Goal: Information Seeking & Learning: Find contact information

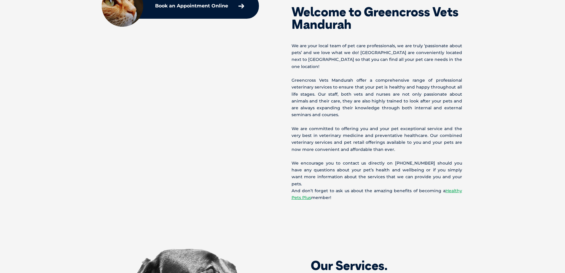
scroll to position [386, 0]
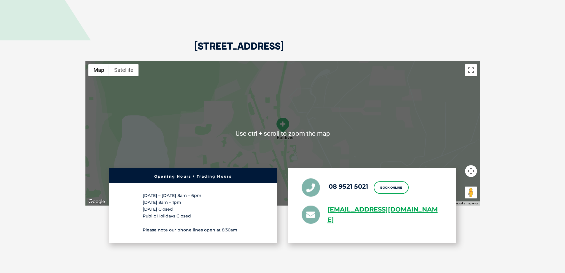
scroll to position [1157, 0]
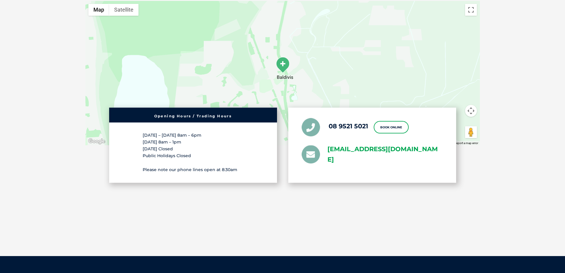
click at [373, 144] on link "greencross.baldivis@greencrossvet.com.au" at bounding box center [384, 154] width 115 height 21
drag, startPoint x: 325, startPoint y: 130, endPoint x: 370, endPoint y: 144, distance: 47.0
click at [370, 144] on li "greencross.baldivis@greencrossvet.com.au" at bounding box center [372, 154] width 141 height 21
copy link "greencross.baldivis@greencrossvet.com.au"
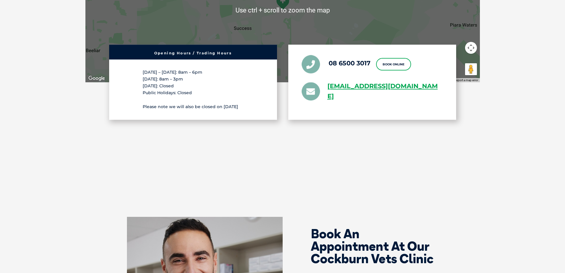
scroll to position [1187, 0]
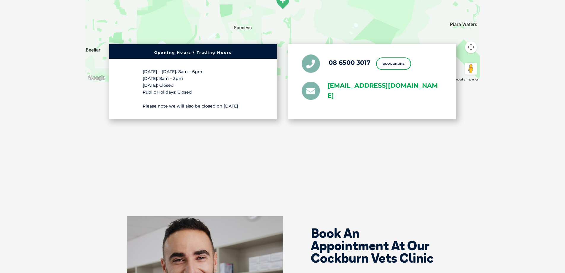
click at [334, 80] on link "greencross.cockburn@greencrossvet.com.au" at bounding box center [384, 90] width 115 height 21
drag, startPoint x: 318, startPoint y: 67, endPoint x: 372, endPoint y: 86, distance: 56.9
click at [372, 86] on div "08 6500 3017 Book Online greencross.cockburn@greencrossvet.com.au" at bounding box center [372, 81] width 168 height 75
copy li "greencross.cockburn@greencrossvet.com.au"
click at [493, 107] on section "67 Armadale Road, Cockburn WA 6164 ← Move left → Move right ↑ Move up ↓ Move do…" at bounding box center [282, 28] width 565 height 327
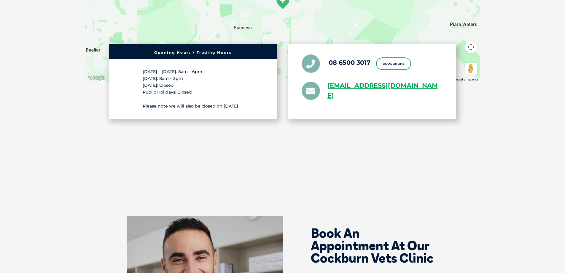
drag, startPoint x: 322, startPoint y: 66, endPoint x: 362, endPoint y: 87, distance: 45.2
click at [362, 87] on div "08 6500 3017 Book Online greencross.cockburn@greencrossvet.com.au" at bounding box center [372, 81] width 168 height 75
copy li "greencross.cockburn@greencrossvet.com.au"
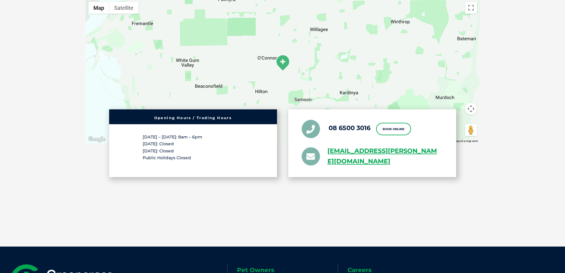
scroll to position [1187, 0]
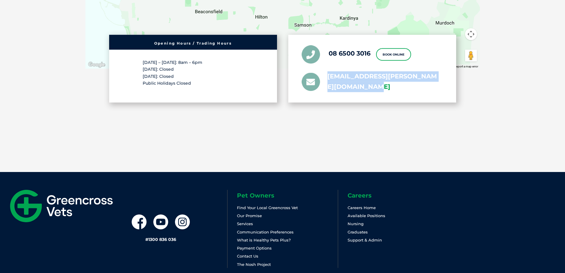
drag, startPoint x: 326, startPoint y: 61, endPoint x: 371, endPoint y: 78, distance: 48.8
click at [371, 78] on li "greencross.oconnor@greencrossvet.com.au" at bounding box center [372, 81] width 141 height 21
copy link "greencross.oconnor@greencrossvet.com.au"
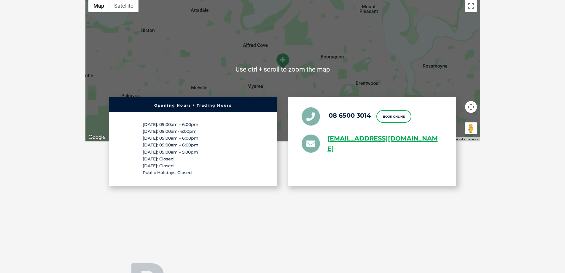
scroll to position [1127, 0]
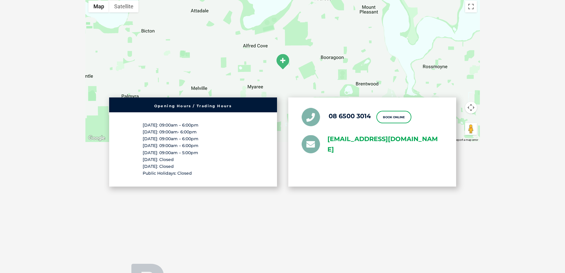
drag, startPoint x: 324, startPoint y: 128, endPoint x: 373, endPoint y: 146, distance: 52.8
click at [373, 146] on li "greencross.booragoon@greencrossvet.com.au" at bounding box center [372, 144] width 141 height 21
copy link "greencross.booragoon@greencrossvet.com.au"
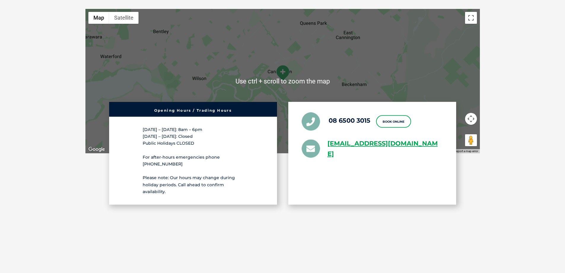
scroll to position [1098, 0]
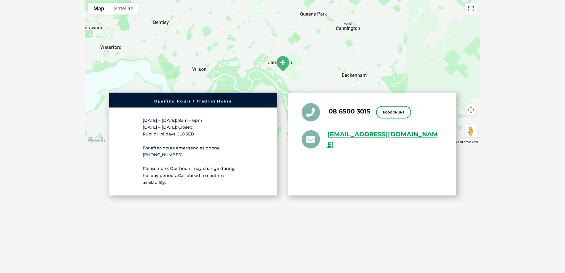
drag, startPoint x: 323, startPoint y: 125, endPoint x: 357, endPoint y: 146, distance: 39.0
click at [357, 146] on div "08 6500 3015 Book Online [EMAIL_ADDRESS][DOMAIN_NAME]" at bounding box center [372, 144] width 168 height 103
copy li "[EMAIL_ADDRESS][DOMAIN_NAME]"
click at [338, 140] on link "[EMAIL_ADDRESS][DOMAIN_NAME]" at bounding box center [384, 139] width 115 height 21
click at [320, 118] on ul "08 6500 3015 Book Online [EMAIL_ADDRESS][DOMAIN_NAME]" at bounding box center [372, 126] width 141 height 47
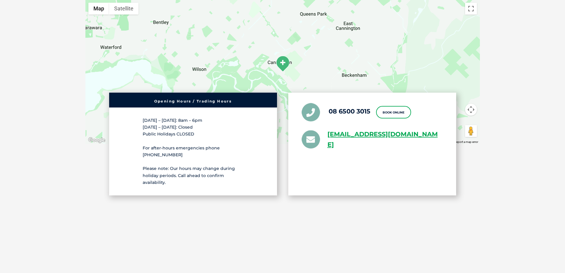
drag, startPoint x: 317, startPoint y: 120, endPoint x: 373, endPoint y: 149, distance: 62.2
click at [373, 149] on div "08 6500 3015 Book Online [EMAIL_ADDRESS][DOMAIN_NAME]" at bounding box center [372, 144] width 168 height 103
copy li "[EMAIL_ADDRESS][DOMAIN_NAME]"
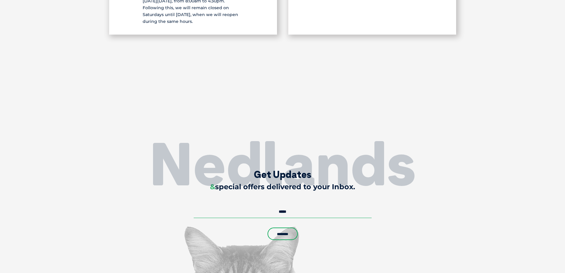
scroll to position [1068, 0]
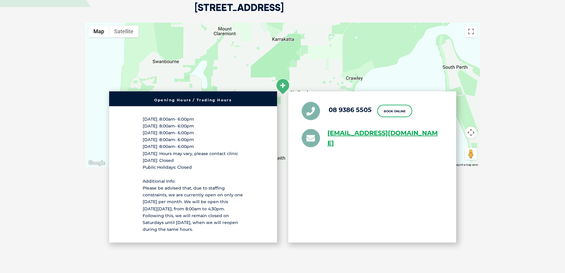
drag, startPoint x: 321, startPoint y: 128, endPoint x: 379, endPoint y: 150, distance: 62.0
click at [379, 150] on div "08 9386 5505 Book Online greencross.nedlands@greencrossvet.com.au" at bounding box center [372, 166] width 168 height 151
copy li "greencross.nedlands@greencrossvet.com.au"
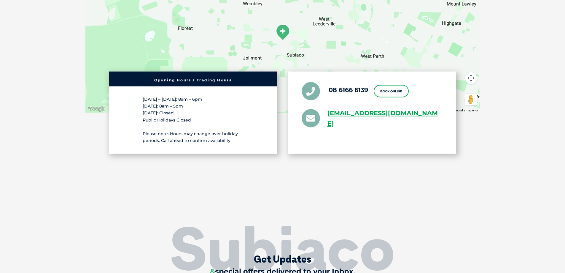
scroll to position [1187, 0]
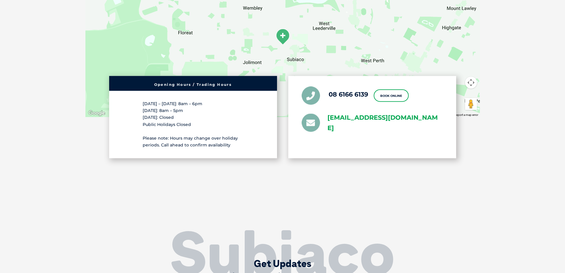
drag, startPoint x: 326, startPoint y: 107, endPoint x: 373, endPoint y: 124, distance: 50.4
click at [373, 124] on li "greencross.subiaco@greencrossvet.com.au" at bounding box center [372, 122] width 141 height 21
click at [329, 151] on div "08 6166 6139 Book Online greencross.subiaco@greencrossvet.com.au" at bounding box center [372, 117] width 168 height 82
drag, startPoint x: 325, startPoint y: 105, endPoint x: 371, endPoint y: 128, distance: 51.2
click at [371, 128] on div "08 6166 6139 Book Online greencross.subiaco@greencrossvet.com.au" at bounding box center [372, 117] width 168 height 82
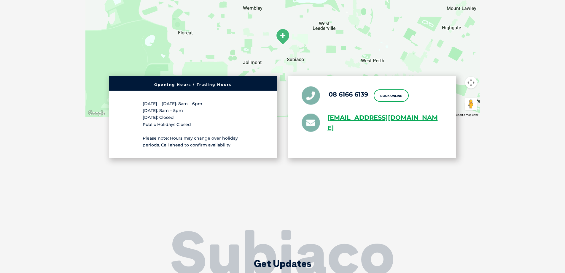
copy link "greencross.subiaco@greencrossvet.com.au"
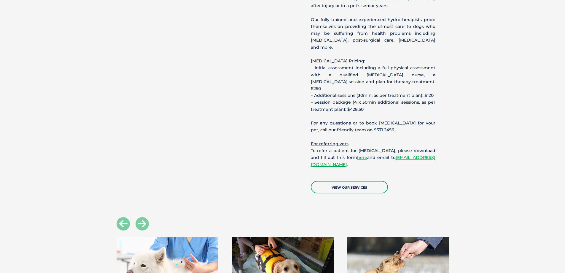
scroll to position [920, 0]
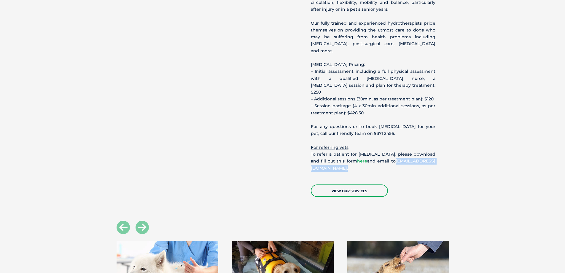
drag, startPoint x: 421, startPoint y: 132, endPoint x: 306, endPoint y: 135, distance: 114.8
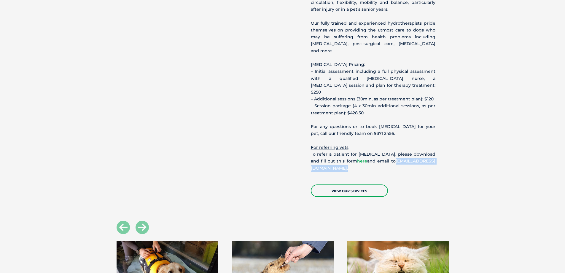
copy p "[EMAIL_ADDRESS][DOMAIN_NAME] ."
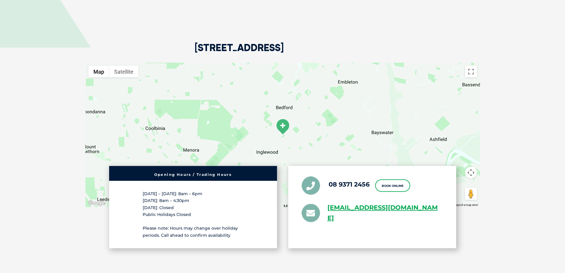
scroll to position [1542, 0]
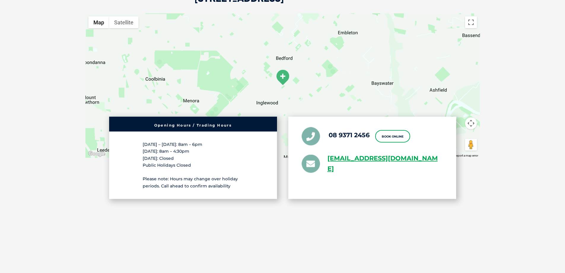
click at [399, 147] on div "08 9371 2456 Book Online [EMAIL_ADDRESS][DOMAIN_NAME]" at bounding box center [372, 158] width 168 height 82
click at [368, 153] on link "[EMAIL_ADDRESS][DOMAIN_NAME]" at bounding box center [384, 163] width 115 height 21
drag, startPoint x: 324, startPoint y: 123, endPoint x: 354, endPoint y: 145, distance: 36.7
click at [366, 142] on div "08 9371 2456 Book Online [EMAIL_ADDRESS][DOMAIN_NAME]" at bounding box center [372, 158] width 168 height 82
copy link "[EMAIL_ADDRESS][DOMAIN_NAME]"
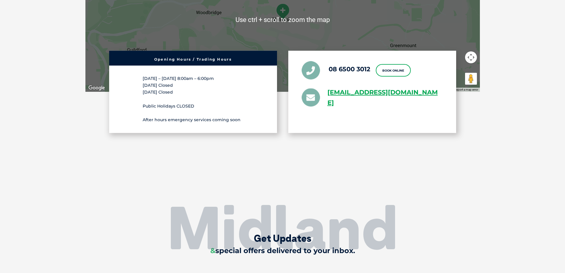
scroll to position [1157, 0]
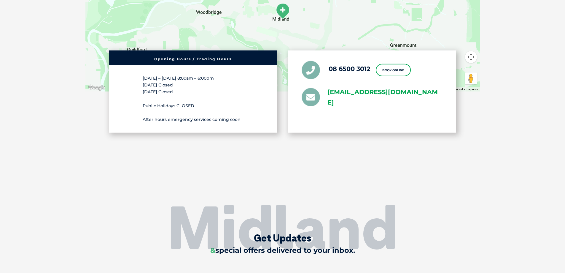
drag, startPoint x: 324, startPoint y: 88, endPoint x: 360, endPoint y: 107, distance: 40.3
click at [360, 107] on li "greencross.midland@greencrossvet.com.au" at bounding box center [372, 97] width 141 height 21
copy link "greencross.midland@greencrossvet.com.au"
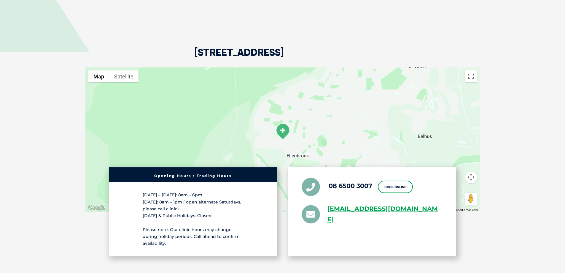
scroll to position [1098, 0]
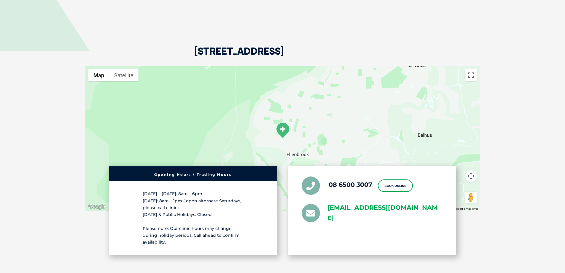
drag, startPoint x: 328, startPoint y: 206, endPoint x: 377, endPoint y: 221, distance: 51.3
click at [377, 221] on li "[EMAIL_ADDRESS][DOMAIN_NAME]" at bounding box center [372, 213] width 141 height 21
copy link "[EMAIL_ADDRESS][DOMAIN_NAME]"
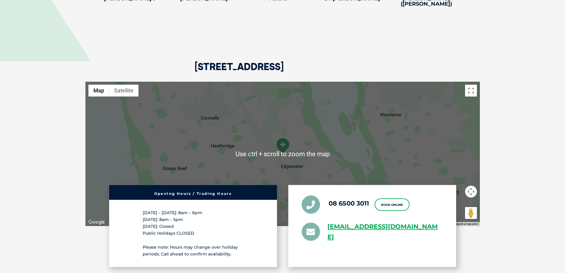
scroll to position [1157, 0]
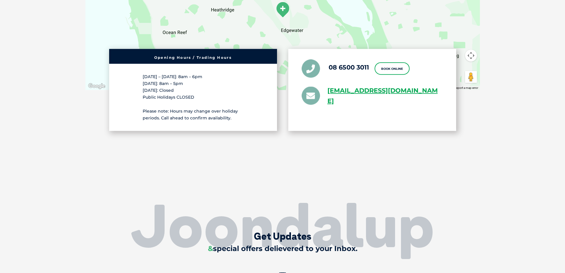
drag, startPoint x: 324, startPoint y: 74, endPoint x: 459, endPoint y: 83, distance: 135.6
click at [459, 83] on div "Opening Hours / Trading Hours [DATE] – [DATE]: 8am – 6pm [DATE]: 8am – 5pm [DAT…" at bounding box center [282, 90] width 395 height 82
copy link "[EMAIL_ADDRESS][DOMAIN_NAME]"
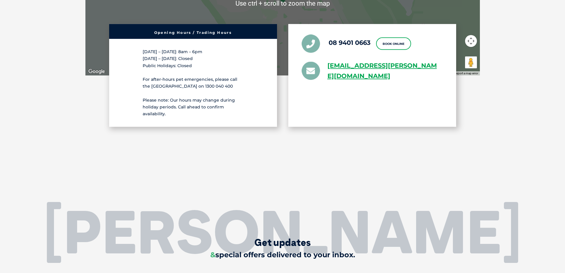
scroll to position [1631, 0]
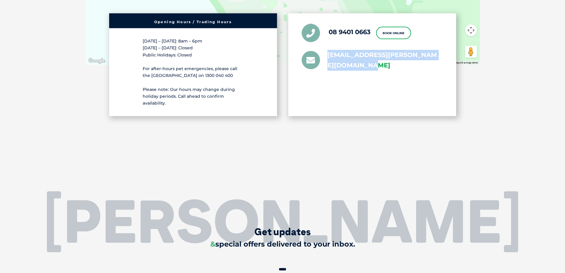
drag, startPoint x: 324, startPoint y: 53, endPoint x: 355, endPoint y: 67, distance: 33.7
click at [355, 67] on li "greencross.butler@greencrossvet.com.au" at bounding box center [372, 60] width 141 height 21
copy link "greencross.butler@greencrossvet.com.au"
